Goal: Find specific page/section: Find specific page/section

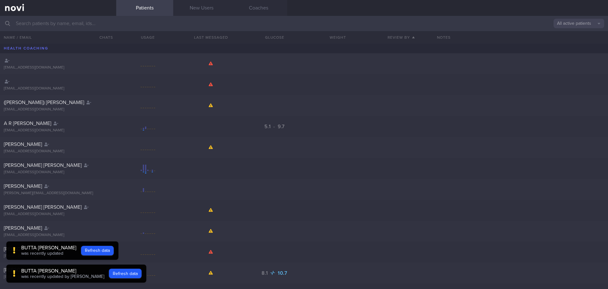
click at [83, 23] on input "text" at bounding box center [304, 23] width 608 height 15
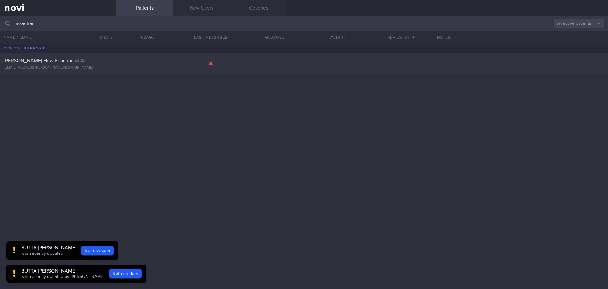
type input "issachar"
click at [107, 68] on div "[EMAIL_ADDRESS][PERSON_NAME][DOMAIN_NAME]" at bounding box center [58, 67] width 109 height 5
select select "7"
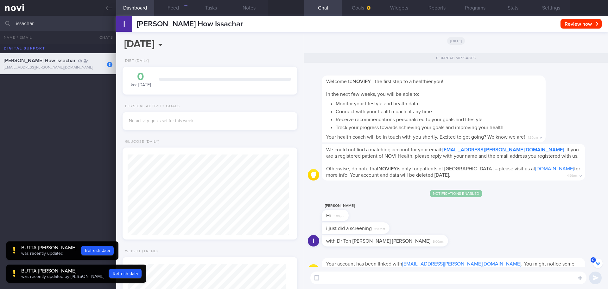
scroll to position [-677, 0]
click at [599, 260] on button "6" at bounding box center [599, 263] width 10 height 10
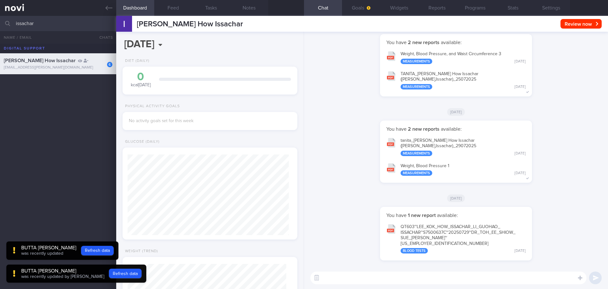
scroll to position [0, 0]
